Goal: Information Seeking & Learning: Learn about a topic

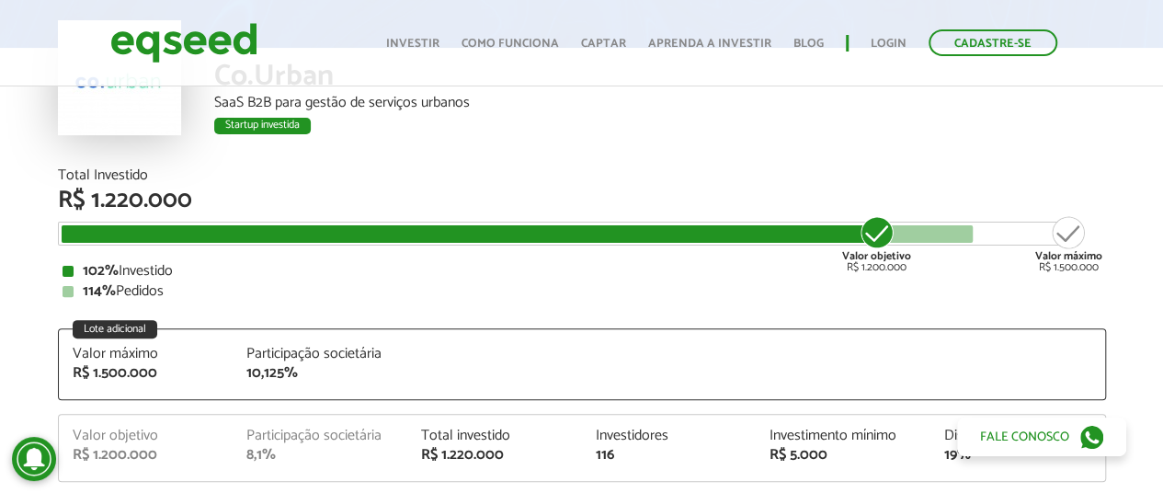
scroll to position [184, 0]
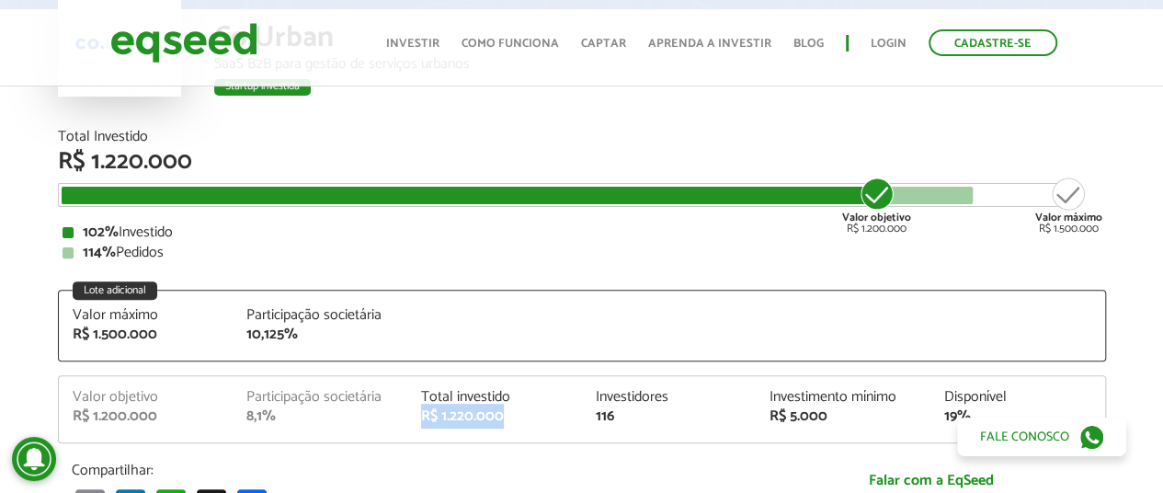
drag, startPoint x: 418, startPoint y: 415, endPoint x: 507, endPoint y: 415, distance: 89.2
click at [507, 415] on div "Total investido R$ 1.220.000" at bounding box center [494, 407] width 175 height 34
